Goal: Task Accomplishment & Management: Manage account settings

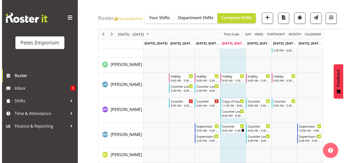
scroll to position [335, 0]
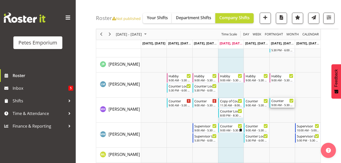
click at [279, 101] on div "Counter" at bounding box center [282, 100] width 22 height 5
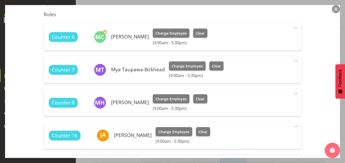
scroll to position [169, 0]
click at [204, 97] on span "Clear" at bounding box center [200, 99] width 9 height 6
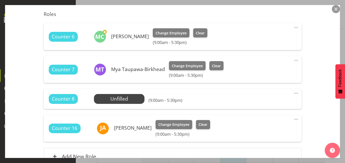
scroll to position [221, 0]
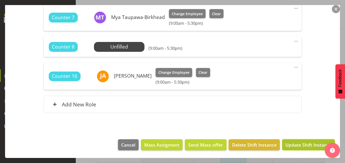
click at [294, 148] on button "Update Shift Instance" at bounding box center [308, 144] width 53 height 11
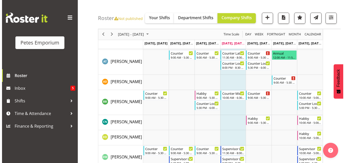
scroll to position [0, 0]
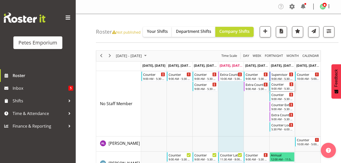
click at [283, 86] on div "Counter" at bounding box center [282, 83] width 22 height 5
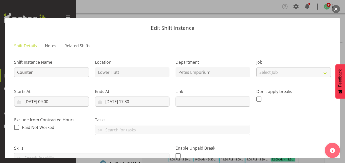
click at [336, 10] on button "button" at bounding box center [335, 9] width 8 height 8
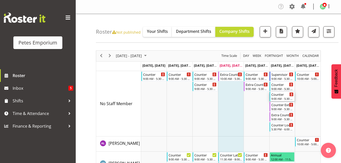
click at [282, 94] on div "Counter" at bounding box center [282, 94] width 22 height 5
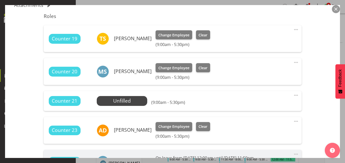
scroll to position [167, 0]
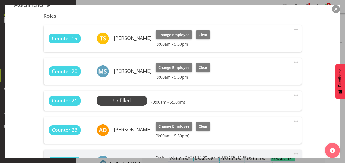
click at [293, 95] on span at bounding box center [296, 95] width 6 height 6
click at [266, 105] on link "Edit" at bounding box center [274, 105] width 48 height 9
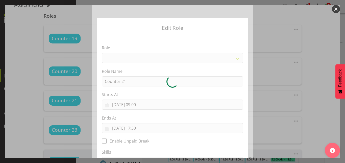
select select
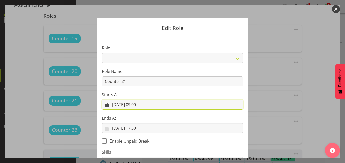
click at [140, 104] on input "[DATE] 09:00" at bounding box center [172, 104] width 141 height 10
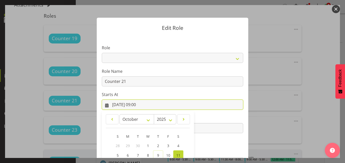
scroll to position [67, 0]
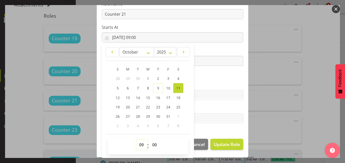
click at [140, 144] on select "00 01 02 03 04 05 06 07 08 09 10 11 12 13 14 15 16 17 18 19 20 21 22 23" at bounding box center [141, 145] width 11 height 10
select select "10"
click at [136, 140] on select "00 01 02 03 04 05 06 07 08 09 10 11 12 13 14 15 16 17 18 19 20 21 22 23" at bounding box center [141, 145] width 11 height 10
type input "[DATE] 10:00"
click at [223, 71] on section "Role Counter Counter Evening Counter Late Shift Counter Lock Up Counter Mid Shi…" at bounding box center [172, 50] width 151 height 165
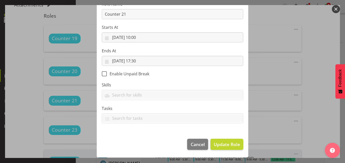
scroll to position [67, 0]
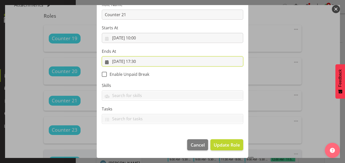
click at [134, 61] on input "[DATE] 17:30" at bounding box center [172, 61] width 141 height 10
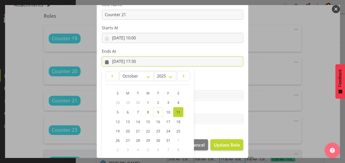
scroll to position [91, 0]
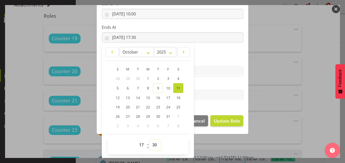
click at [153, 146] on select "00 01 02 03 04 05 06 07 08 09 10 11 12 13 14 15 16 17 18 19 20 21 22 23 24 25 2…" at bounding box center [154, 145] width 11 height 10
select select "0"
click at [149, 140] on select "00 01 02 03 04 05 06 07 08 09 10 11 12 13 14 15 16 17 18 19 20 21 22 23 24 25 2…" at bounding box center [154, 145] width 11 height 10
type input "[DATE] 17:00"
click at [221, 108] on section "Role Counter Counter Evening Counter Late Shift Counter Lock Up Counter Mid Shi…" at bounding box center [172, 27] width 151 height 165
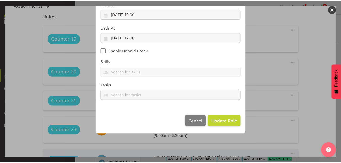
scroll to position [67, 0]
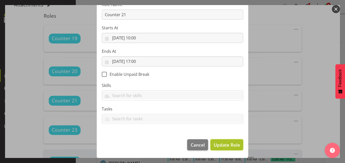
click at [228, 145] on span "Update Role" at bounding box center [226, 144] width 26 height 7
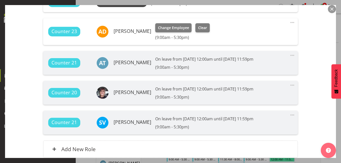
scroll to position [310, 0]
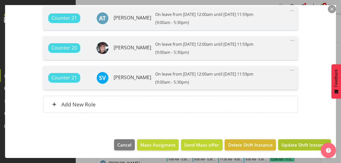
click at [297, 143] on span "Update Shift Instance" at bounding box center [304, 144] width 46 height 7
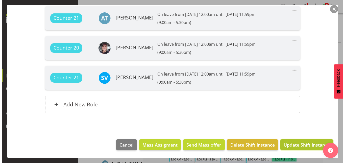
scroll to position [290, 0]
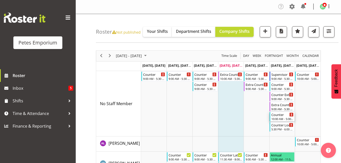
click at [281, 117] on div "10:00 AM - 5:00 PM" at bounding box center [282, 119] width 22 height 4
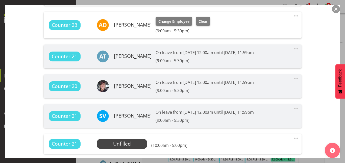
scroll to position [294, 0]
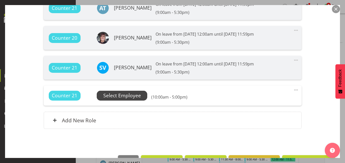
click at [121, 95] on span "Select Employee" at bounding box center [122, 95] width 38 height 7
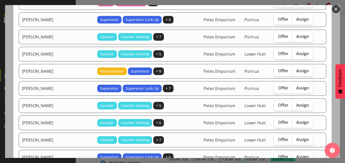
scroll to position [113, 0]
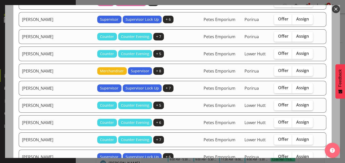
click at [296, 104] on span "Assign" at bounding box center [302, 104] width 13 height 5
click at [293, 104] on input "Assign" at bounding box center [293, 104] width 3 height 3
checkbox input "true"
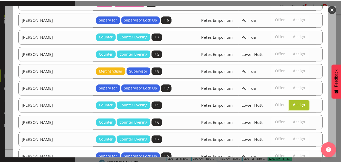
scroll to position [185, 0]
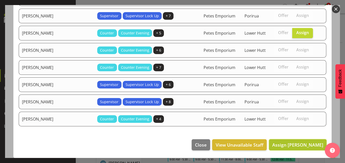
click at [280, 147] on span "Assign [PERSON_NAME]" at bounding box center [297, 145] width 51 height 6
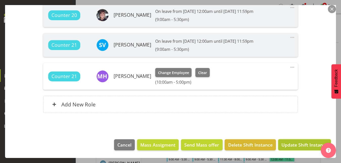
click at [292, 147] on span "Update Shift Instance" at bounding box center [304, 144] width 46 height 7
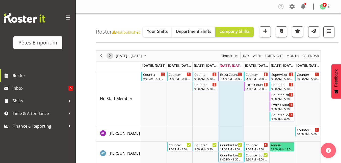
click at [109, 57] on span "Next" at bounding box center [110, 55] width 6 height 6
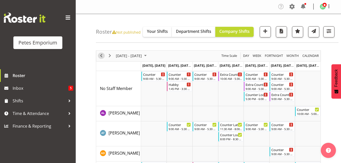
click at [100, 55] on span "Previous" at bounding box center [101, 55] width 6 height 6
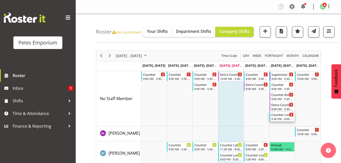
click at [277, 117] on div "5:30 PM - 6:00 PM" at bounding box center [282, 119] width 22 height 4
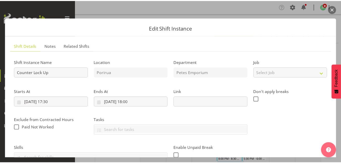
scroll to position [98, 0]
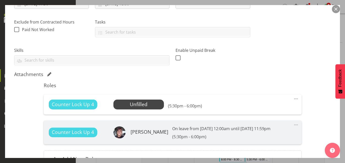
click at [336, 11] on button "button" at bounding box center [335, 9] width 8 height 8
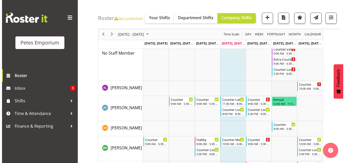
scroll to position [46, 0]
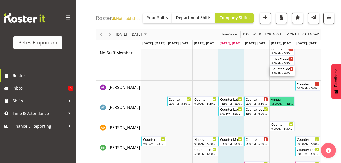
click at [283, 70] on div "Counter Lock Up" at bounding box center [282, 68] width 22 height 5
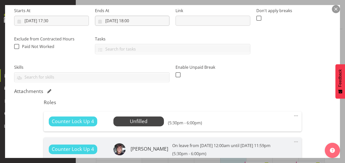
scroll to position [81, 0]
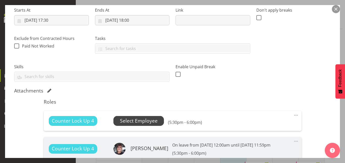
click at [143, 119] on span "Select Employee" at bounding box center [139, 120] width 38 height 7
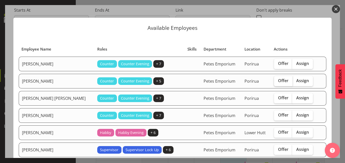
click at [278, 80] on span "Offer" at bounding box center [283, 80] width 10 height 5
click at [277, 80] on input "Offer" at bounding box center [275, 80] width 3 height 3
checkbox input "true"
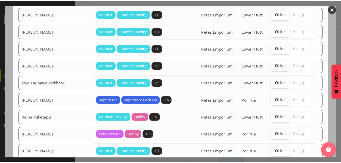
scroll to position [322, 0]
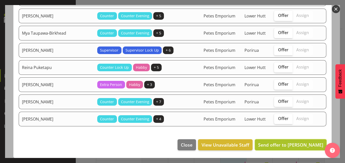
click at [288, 145] on span "Send offer to [PERSON_NAME]" at bounding box center [290, 145] width 65 height 6
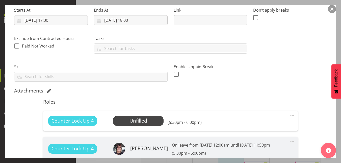
click at [331, 10] on button "button" at bounding box center [332, 9] width 8 height 8
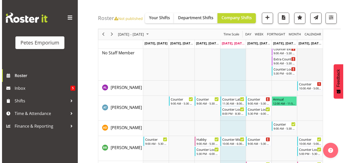
scroll to position [0, 0]
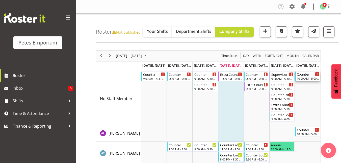
click at [309, 75] on div "Counter" at bounding box center [308, 73] width 22 height 5
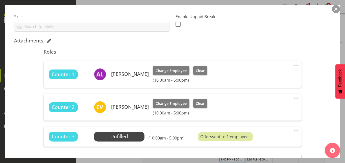
scroll to position [135, 0]
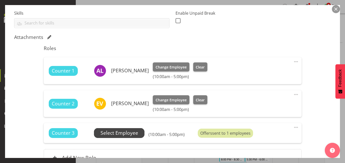
click at [122, 133] on span "Select Employee" at bounding box center [119, 132] width 38 height 7
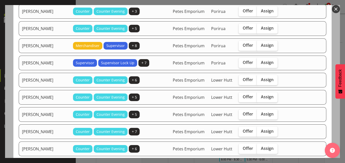
scroll to position [86, 0]
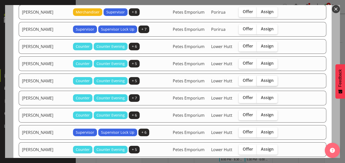
click at [261, 83] on span "Assign" at bounding box center [267, 80] width 13 height 5
click at [257, 82] on input "Assign" at bounding box center [258, 80] width 3 height 3
checkbox input "true"
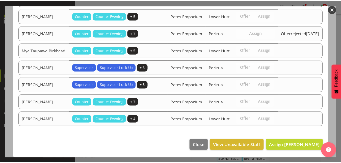
scroll to position [254, 0]
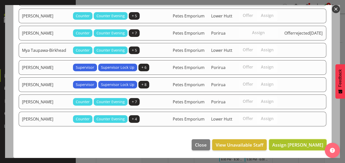
click at [287, 147] on span "Assign [PERSON_NAME]" at bounding box center [297, 145] width 51 height 6
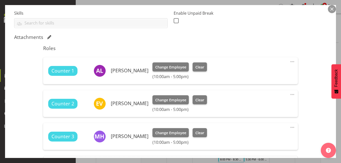
scroll to position [195, 0]
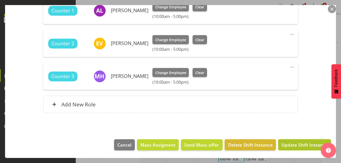
click at [294, 145] on span "Update Shift Instance" at bounding box center [304, 144] width 46 height 7
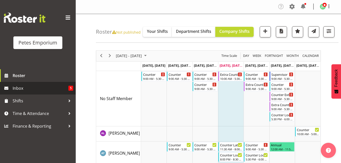
click at [17, 87] on span "Inbox" at bounding box center [41, 88] width 56 height 8
